Goal: Information Seeking & Learning: Check status

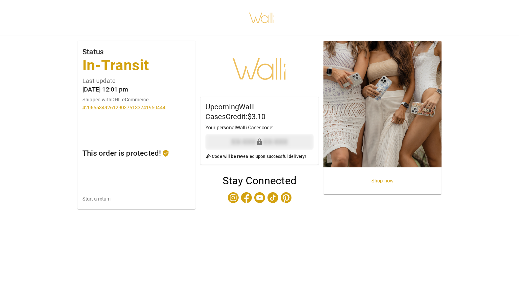
click at [121, 107] on link "420665349261290376133741950444" at bounding box center [136, 108] width 108 height 6
